Goal: Feedback & Contribution: Contribute content

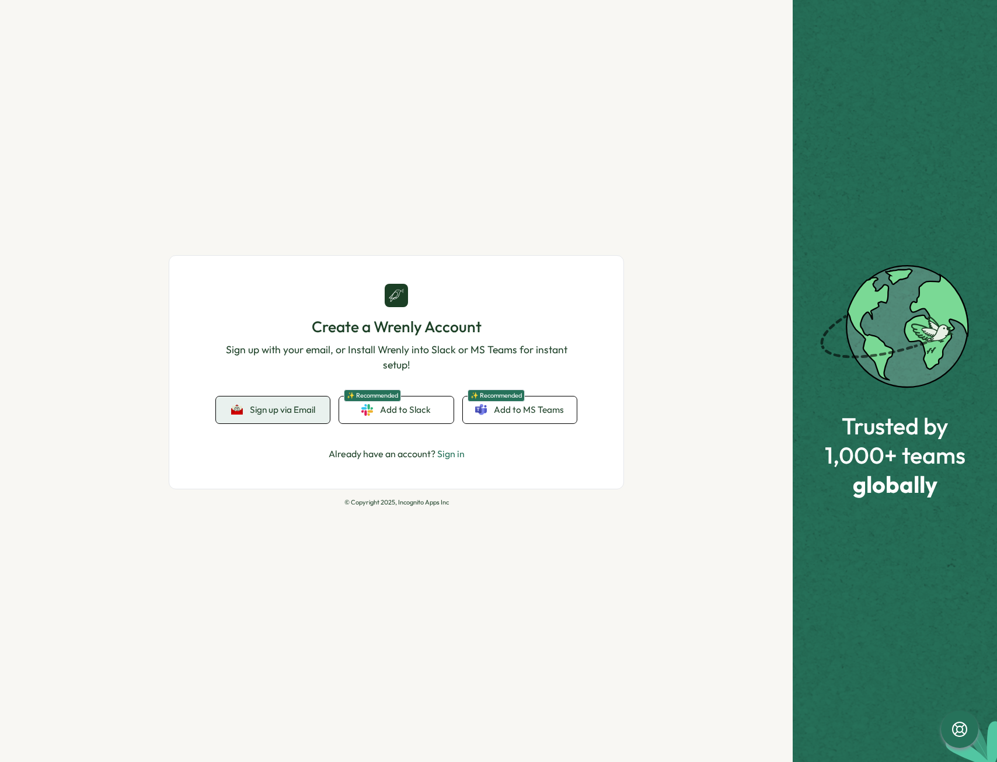
click at [276, 407] on span "Sign up via Email" at bounding box center [282, 410] width 65 height 11
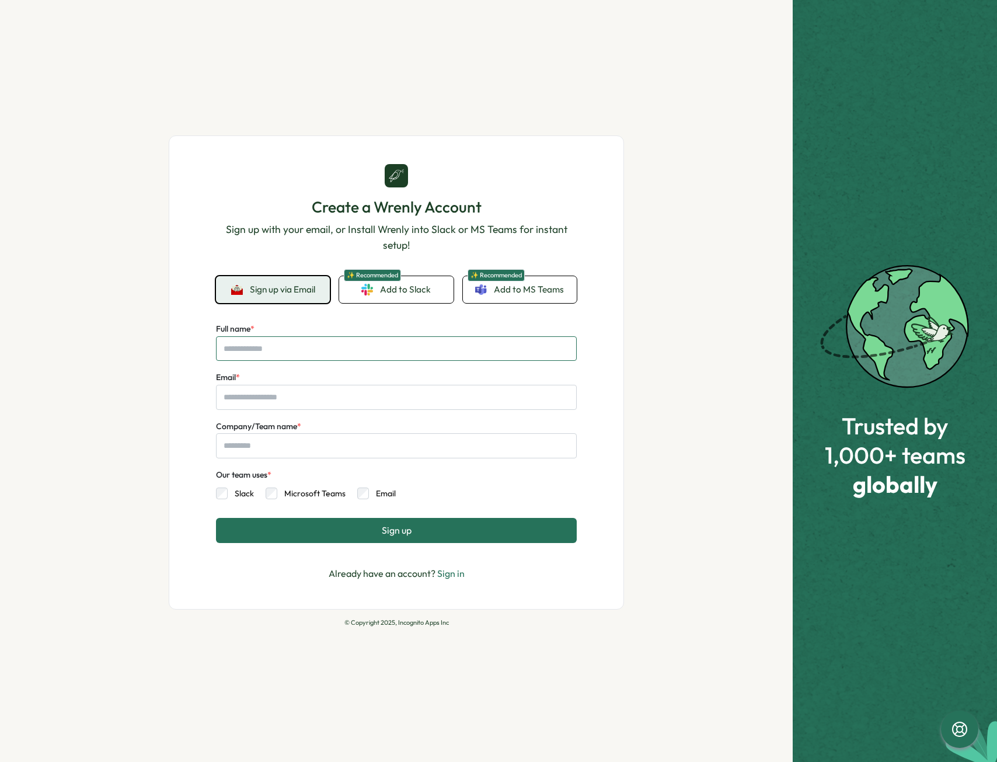
click at [329, 344] on input "Full name *" at bounding box center [396, 348] width 361 height 25
click at [581, 168] on div "Create a Wrenly Account Sign up with your email, or Install Wrenly into Slack o…" at bounding box center [396, 372] width 455 height 474
click at [361, 338] on input "Full name *" at bounding box center [396, 348] width 361 height 25
type input "**********"
type input "*"
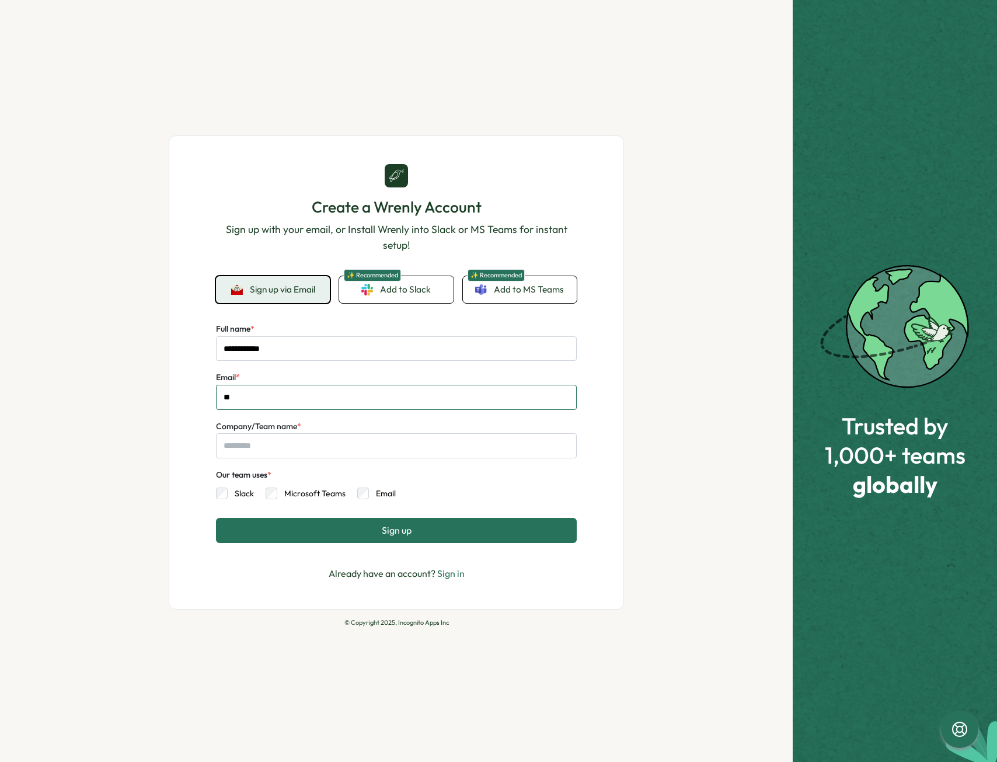
type input "*"
type input "**********"
click at [316, 441] on input "Company/Team name *" at bounding box center [396, 445] width 361 height 25
type input "**********"
click at [406, 528] on span "Sign up" at bounding box center [397, 530] width 30 height 11
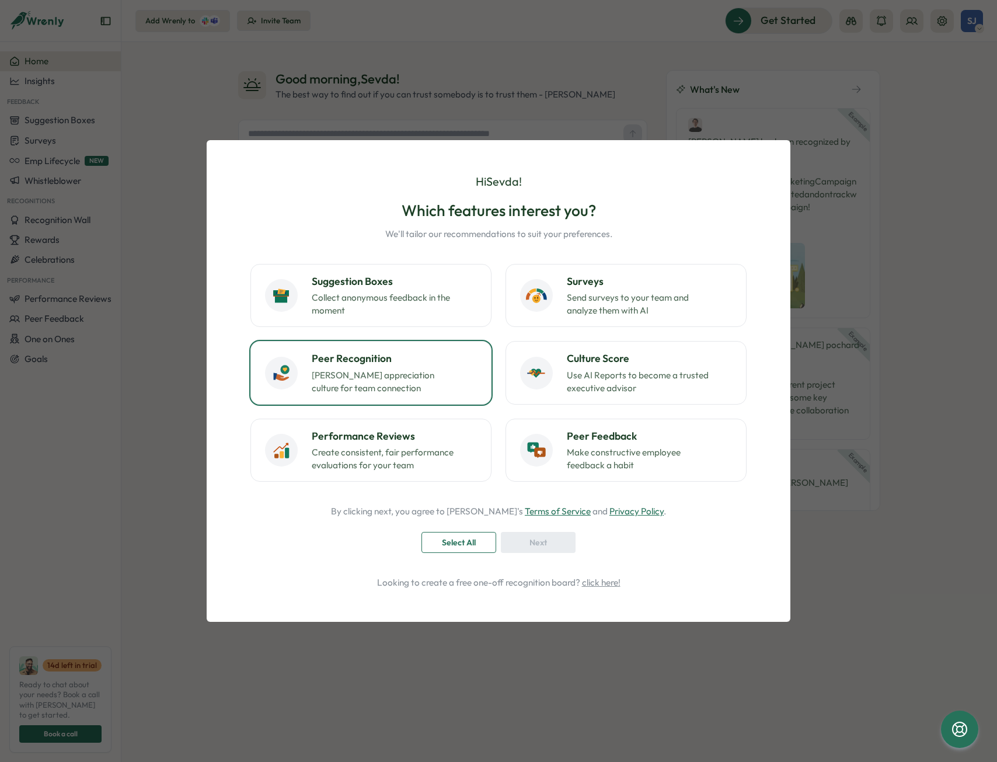
click at [414, 392] on p "[PERSON_NAME] appreciation culture for team connection" at bounding box center [385, 382] width 146 height 26
click at [555, 540] on div "Next" at bounding box center [538, 543] width 53 height 20
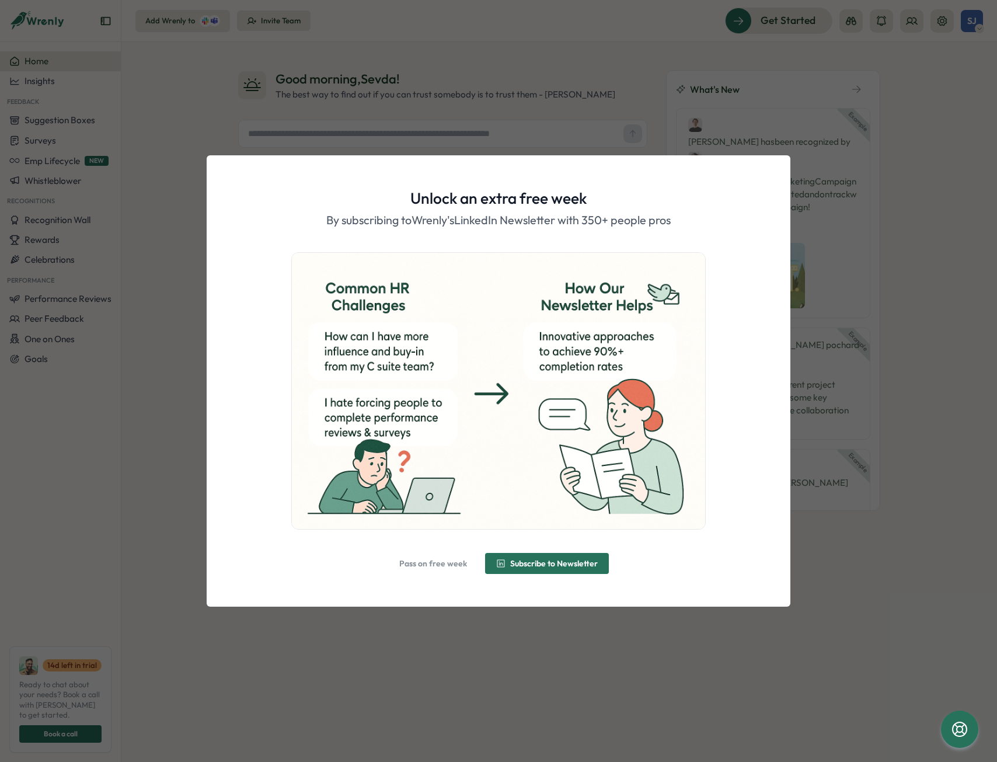
click at [444, 572] on span "Pass on free week" at bounding box center [433, 564] width 68 height 20
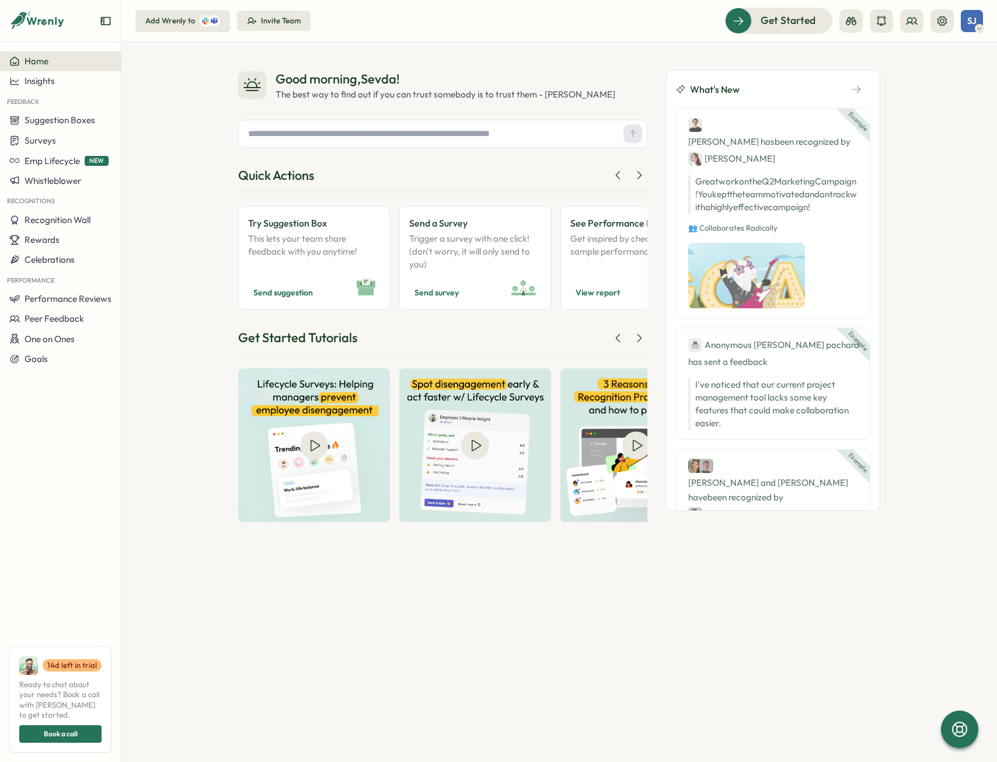
click at [549, 590] on div "Good morning , Sevda ! The best way to find out if you can trust somebody is to…" at bounding box center [559, 402] width 876 height 720
drag, startPoint x: 920, startPoint y: 89, endPoint x: 919, endPoint y: 83, distance: 6.7
click at [919, 88] on div "Good morning , Sevda ! The best way to find out if you can trust somebody is to…" at bounding box center [559, 402] width 876 height 720
drag, startPoint x: 741, startPoint y: 18, endPoint x: 819, endPoint y: 20, distance: 78.3
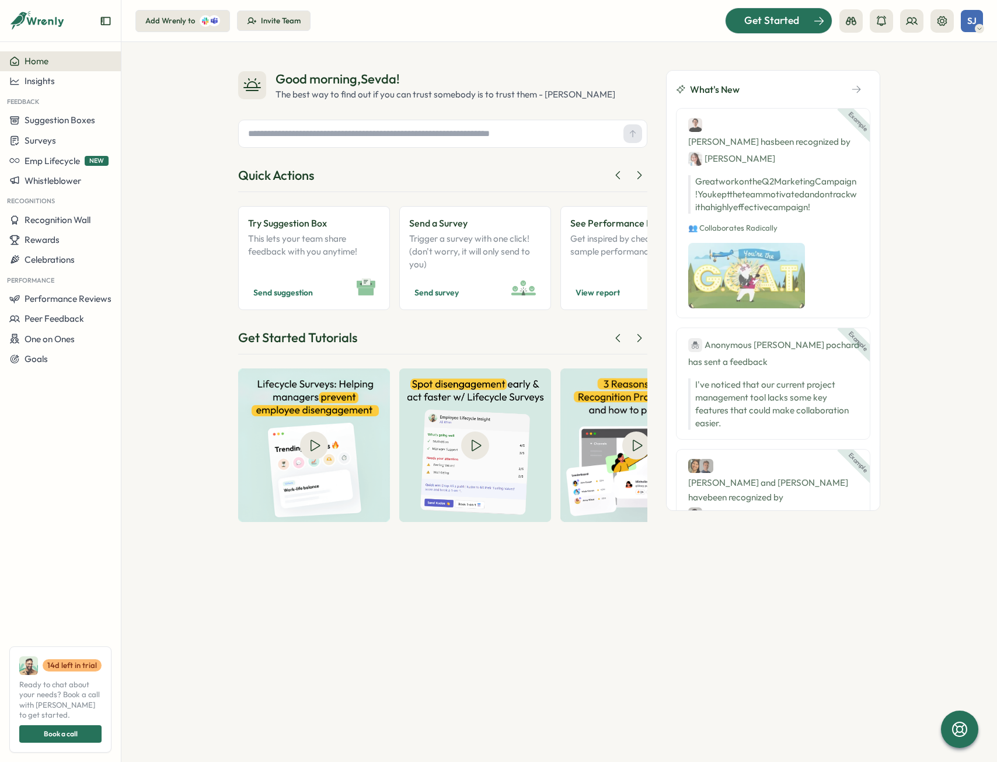
click at [819, 20] on div "Get Started" at bounding box center [771, 20] width 97 height 15
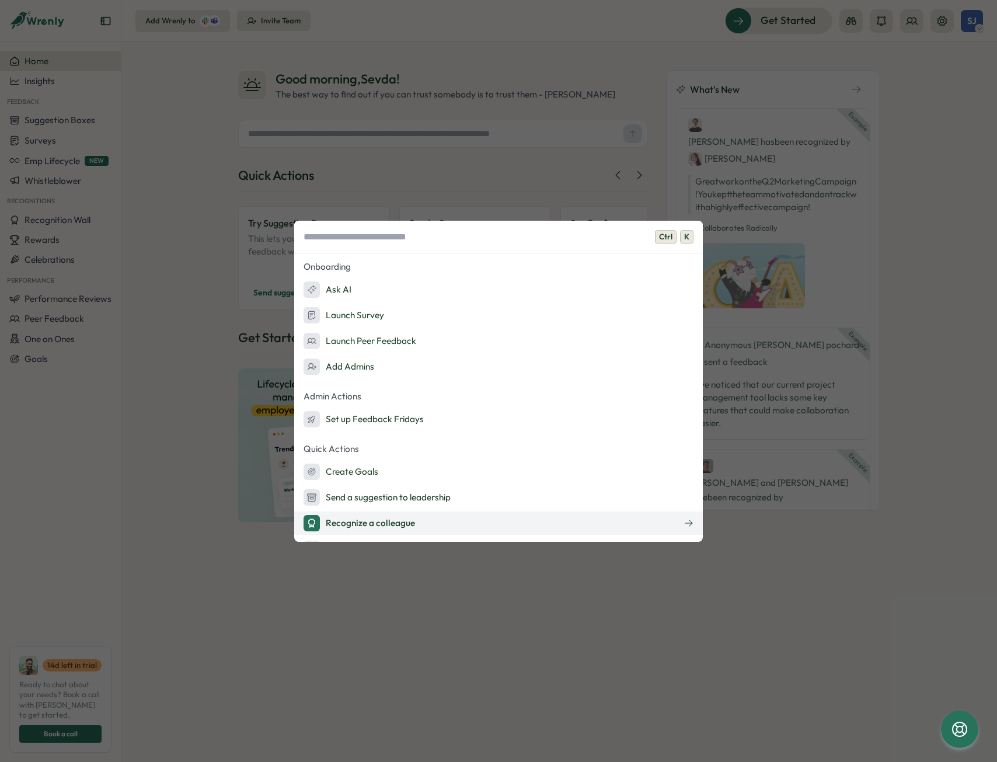
click at [412, 523] on div "Recognize a colleague" at bounding box center [360, 523] width 112 height 16
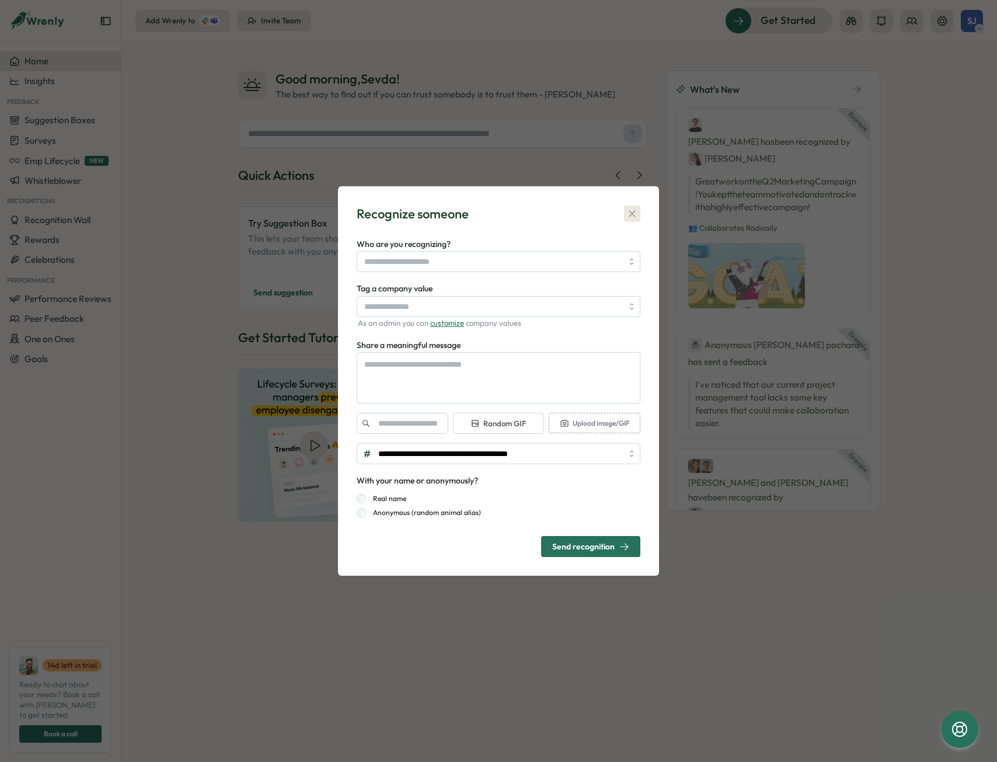
click at [631, 210] on icon "button" at bounding box center [633, 214] width 12 height 12
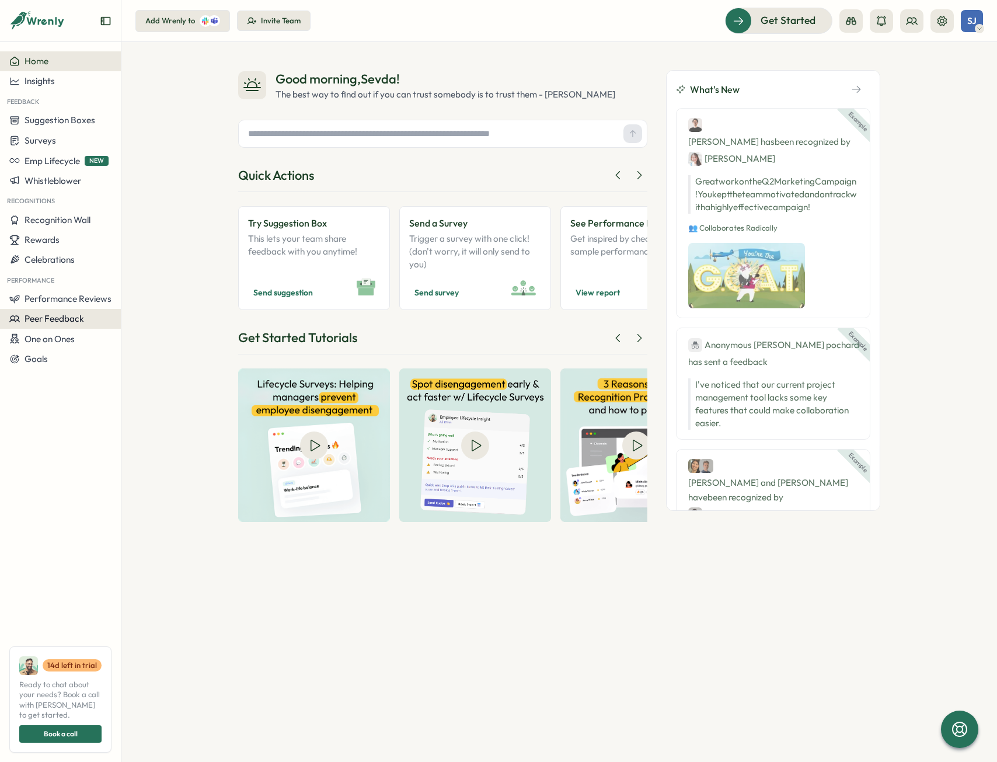
click at [58, 309] on button "Peer Feedback" at bounding box center [60, 319] width 121 height 20
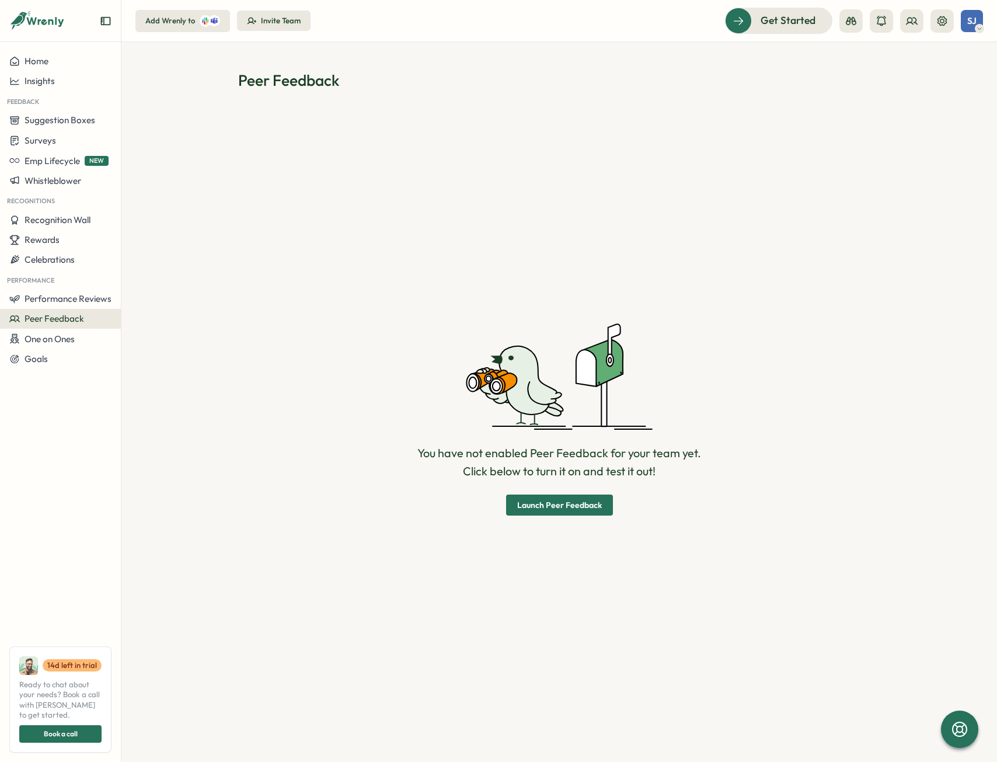
click at [571, 506] on span "Launch Peer Feedback" at bounding box center [559, 505] width 85 height 8
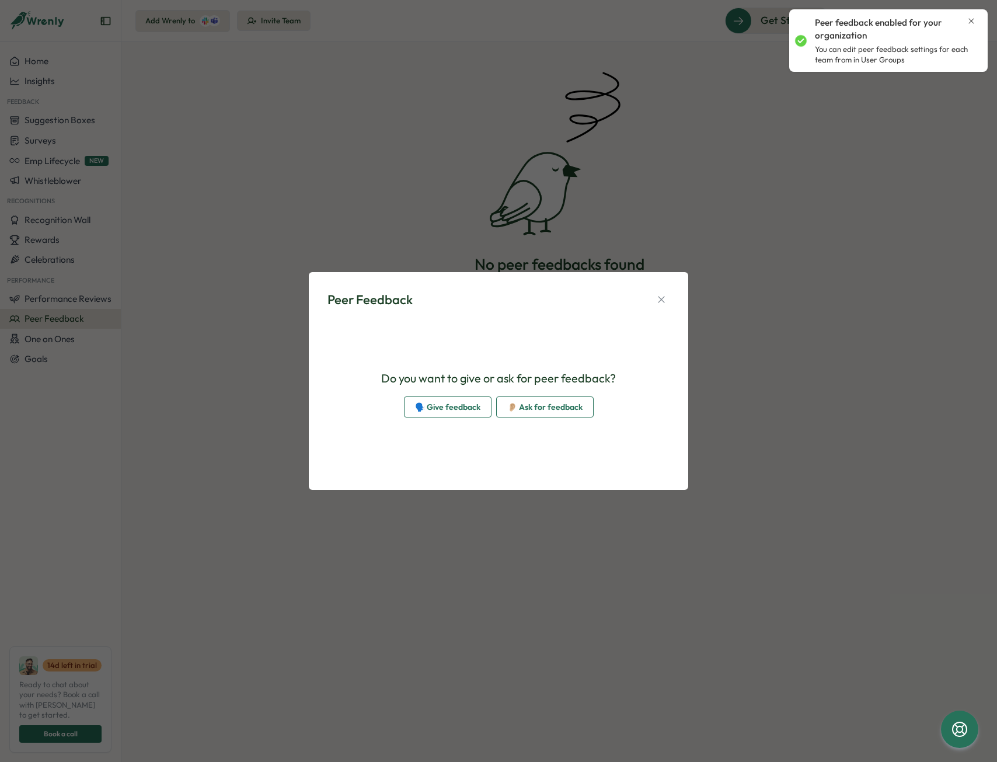
click at [458, 411] on span "🗣️ Give feedback" at bounding box center [447, 407] width 65 height 20
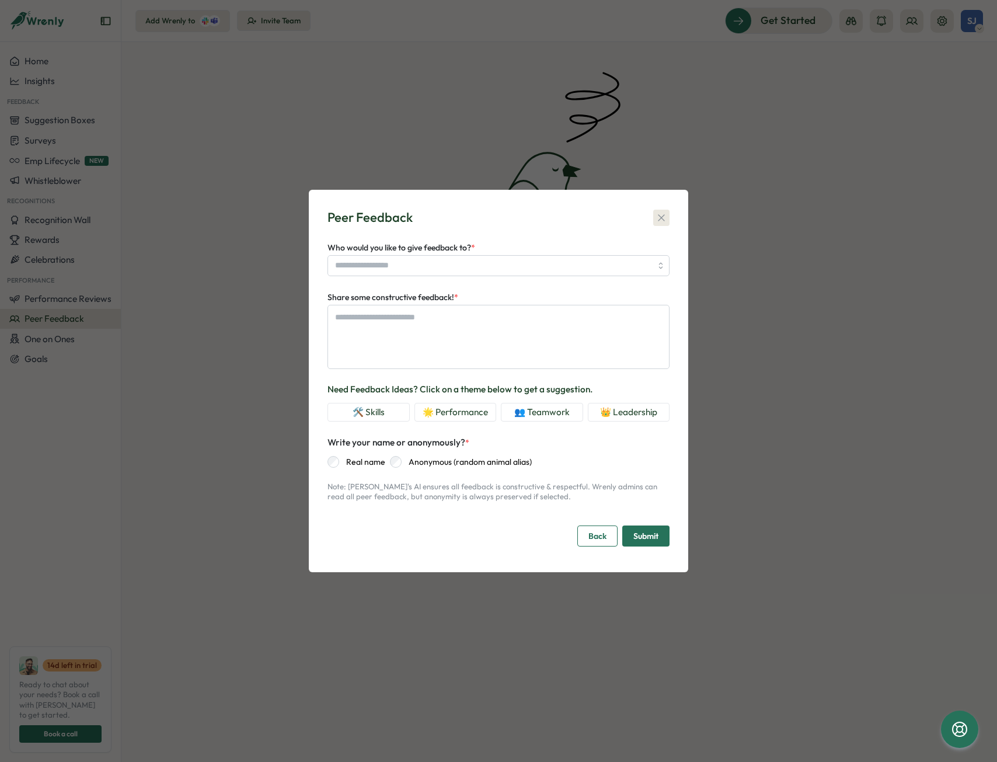
click at [663, 220] on icon "button" at bounding box center [662, 218] width 12 height 12
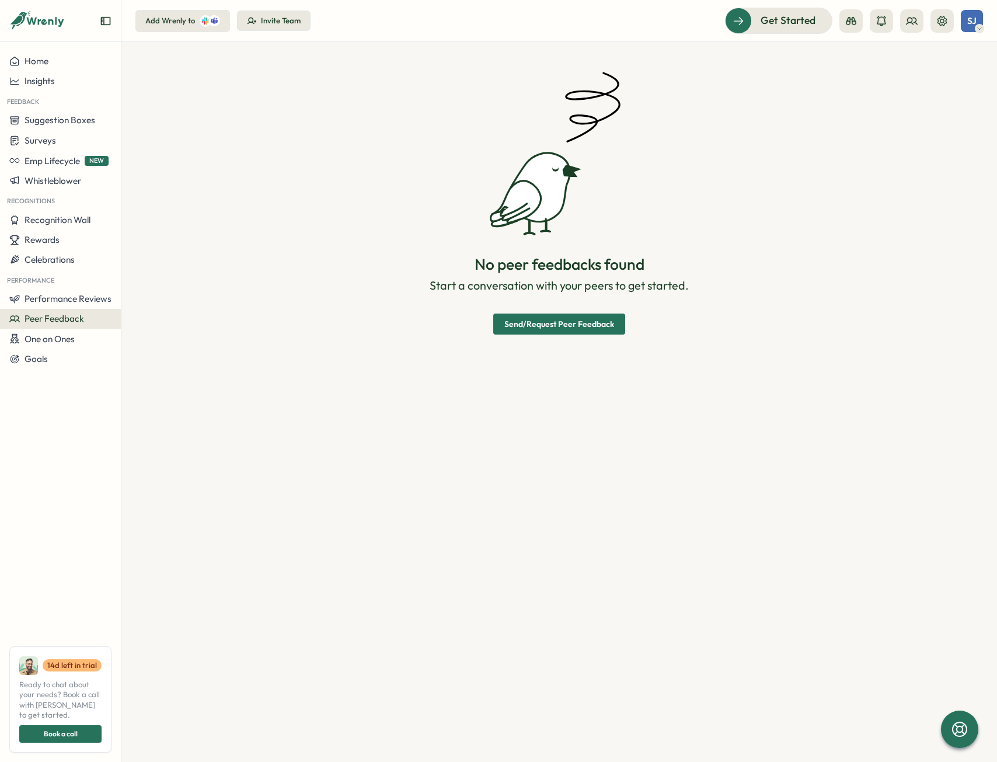
type textarea "*"
click at [67, 128] on button "Suggestion Boxes" at bounding box center [60, 120] width 121 height 20
click at [74, 113] on button "Suggestion Boxes" at bounding box center [60, 120] width 121 height 20
click at [54, 67] on button "Home" at bounding box center [60, 61] width 121 height 20
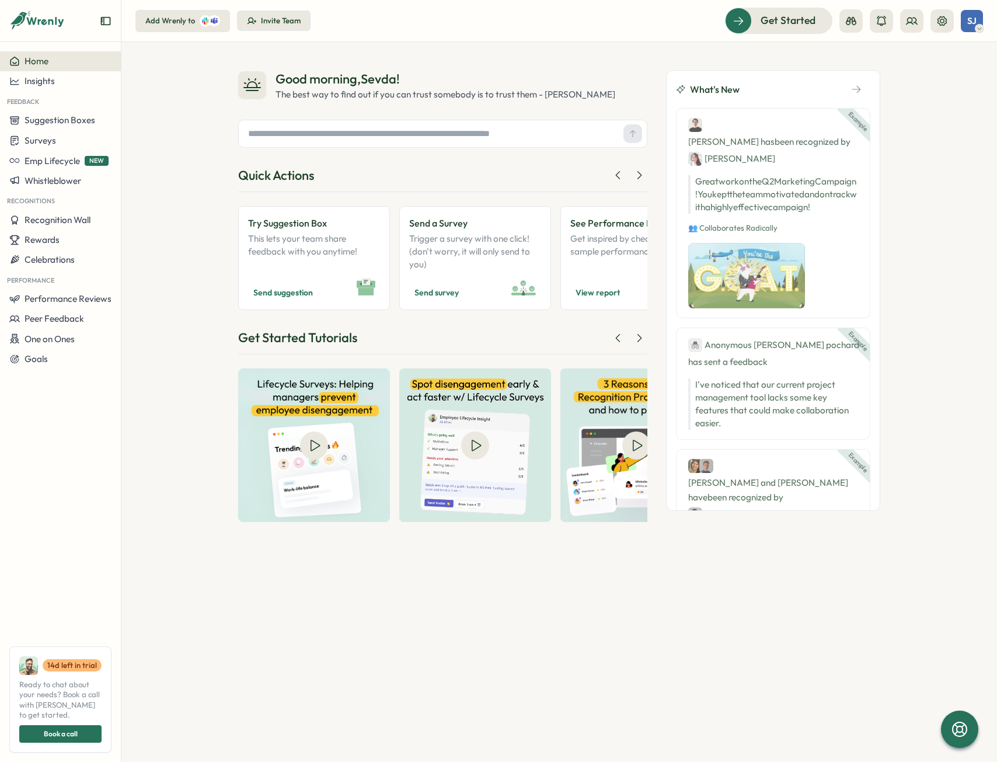
click at [928, 249] on div "Good morning , Sevda ! The best way to find out if you can trust somebody is to…" at bounding box center [559, 402] width 876 height 720
click at [636, 182] on button at bounding box center [639, 175] width 16 height 16
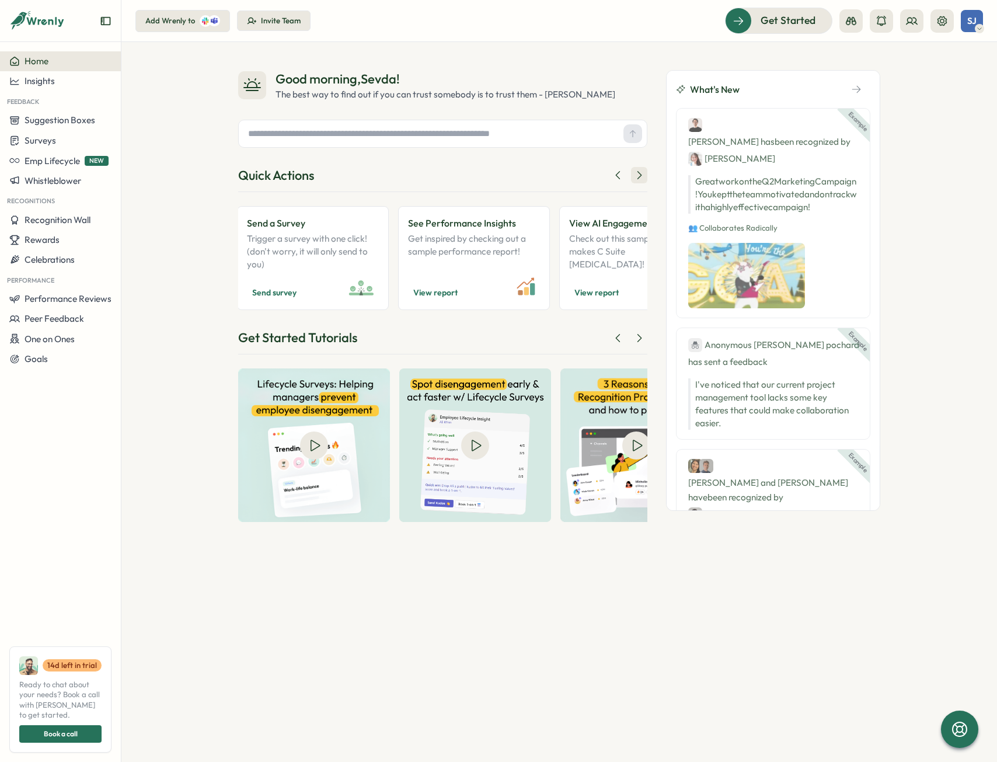
click at [636, 182] on button at bounding box center [639, 175] width 16 height 16
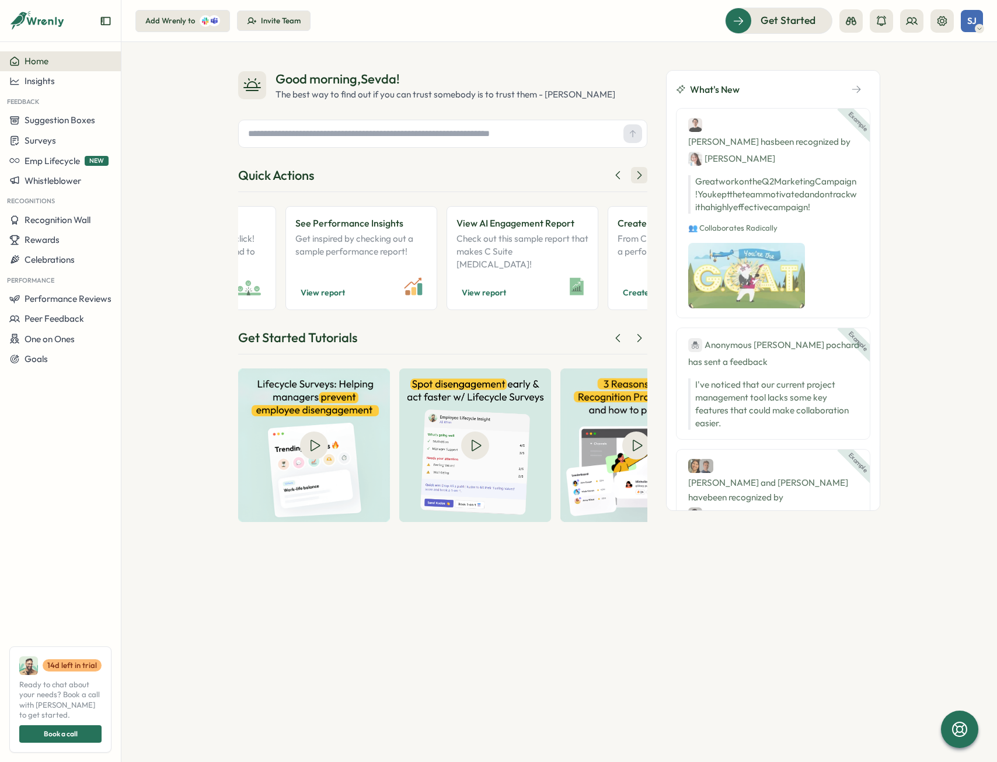
click at [636, 181] on button at bounding box center [639, 175] width 16 height 16
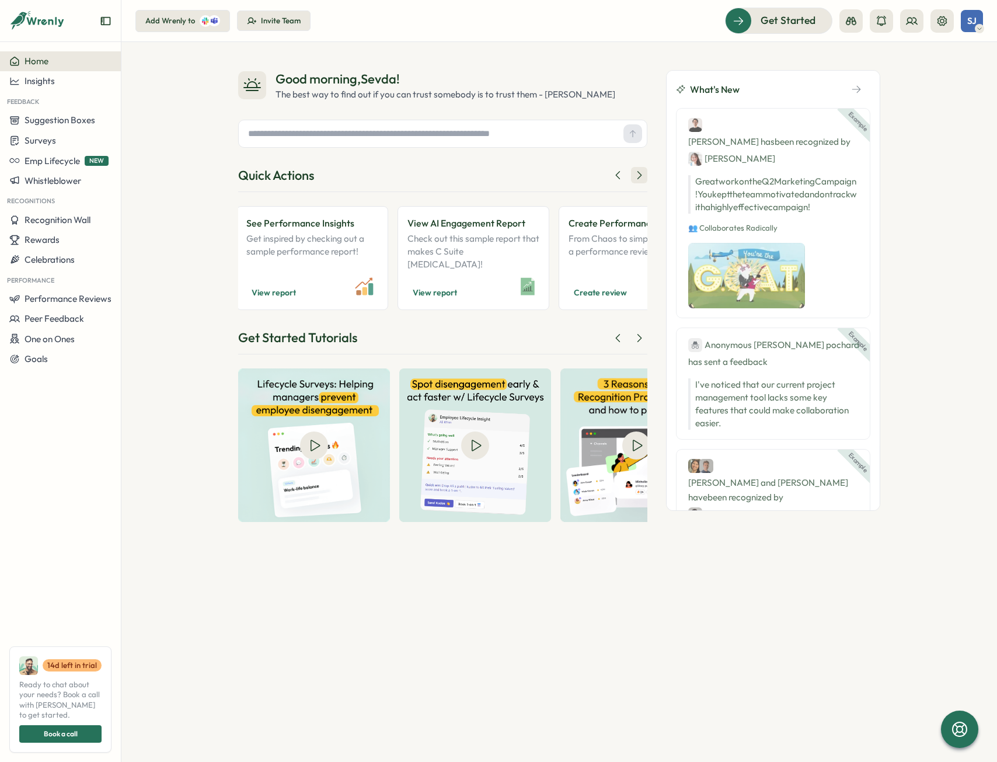
scroll to position [0, 474]
